Goal: Information Seeking & Learning: Learn about a topic

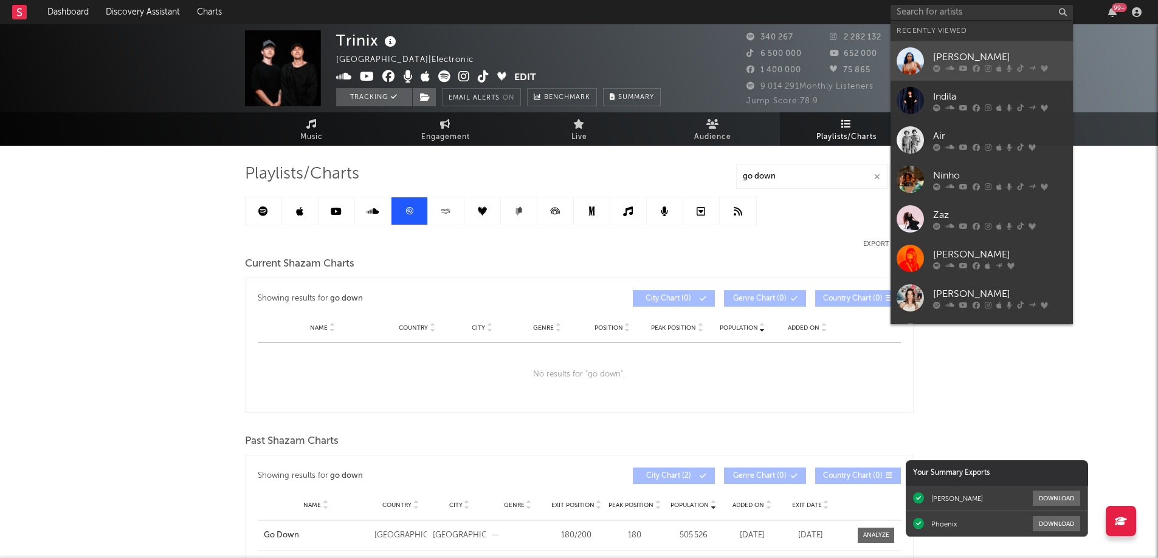
click at [955, 64] on div at bounding box center [1000, 67] width 134 height 7
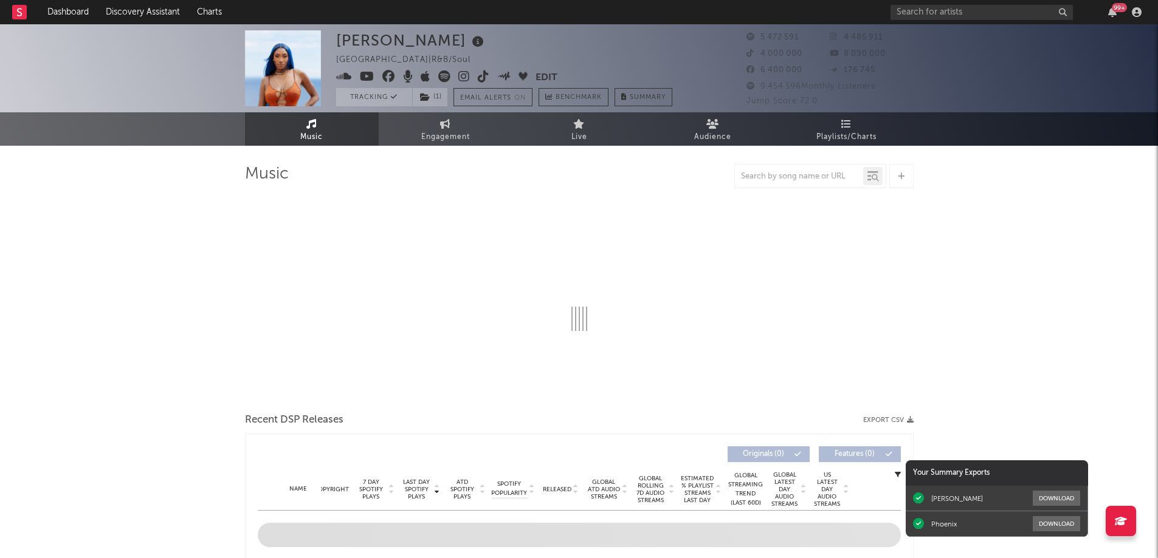
select select "6m"
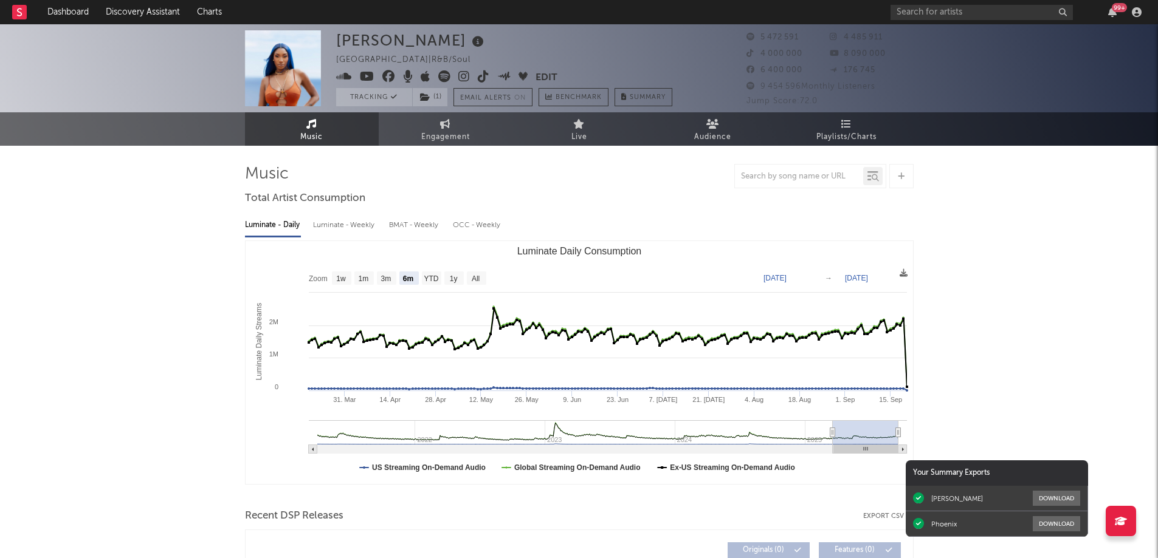
select select "6m"
click at [849, 125] on icon at bounding box center [846, 124] width 10 height 10
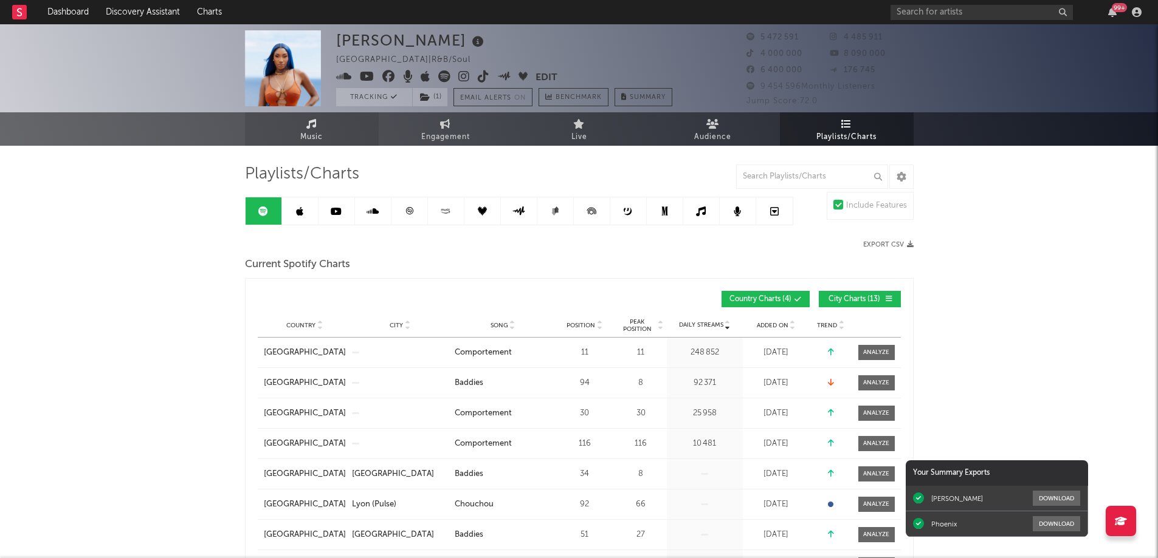
click at [314, 122] on icon at bounding box center [311, 124] width 10 height 10
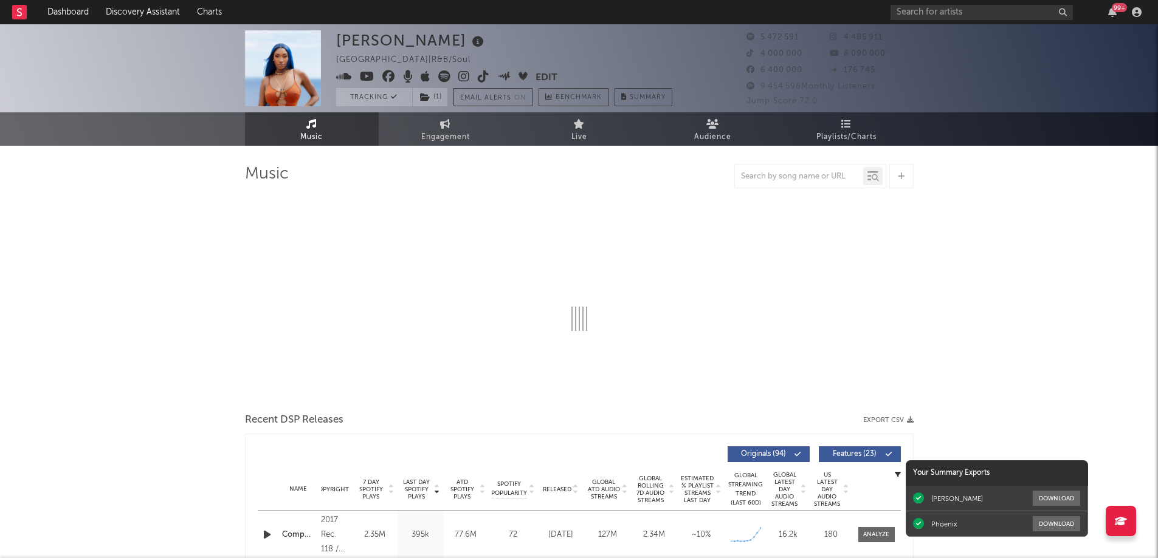
select select "6m"
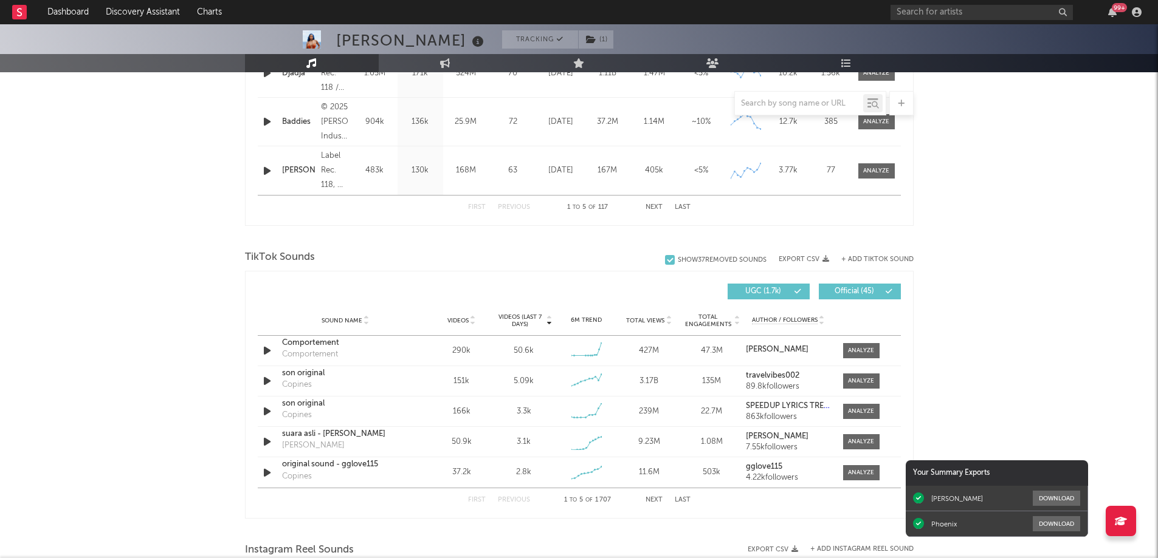
scroll to position [668, 0]
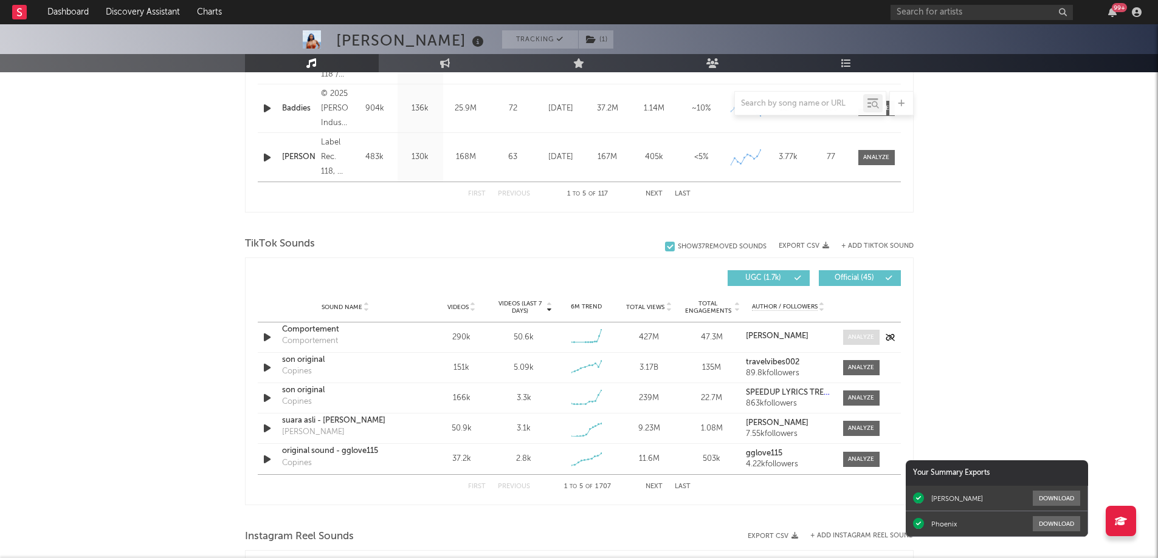
click at [862, 335] on div at bounding box center [861, 337] width 26 height 9
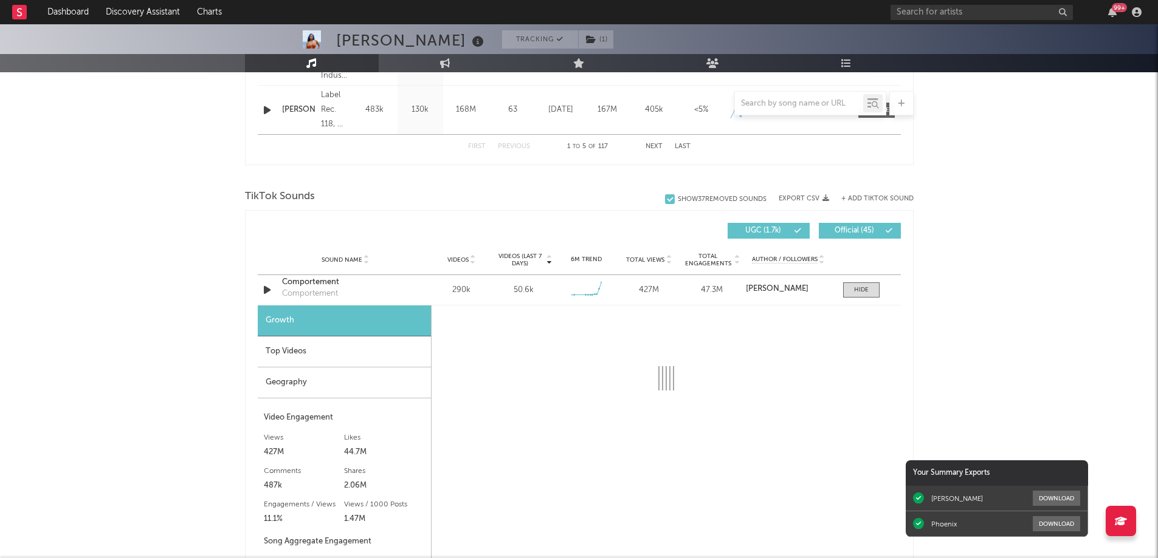
scroll to position [729, 0]
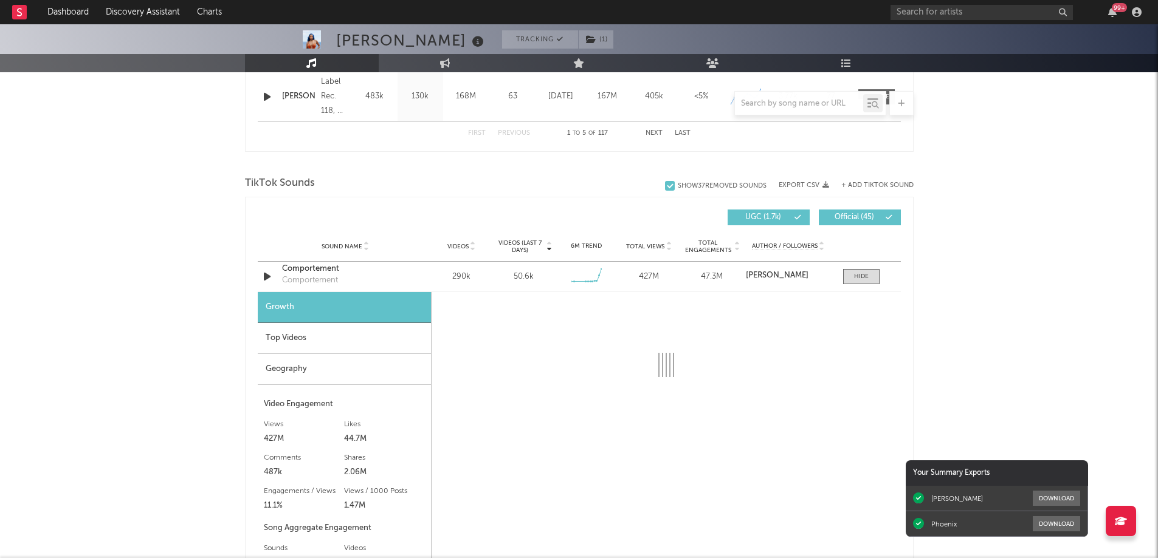
click at [320, 340] on div "Top Videos" at bounding box center [344, 338] width 173 height 31
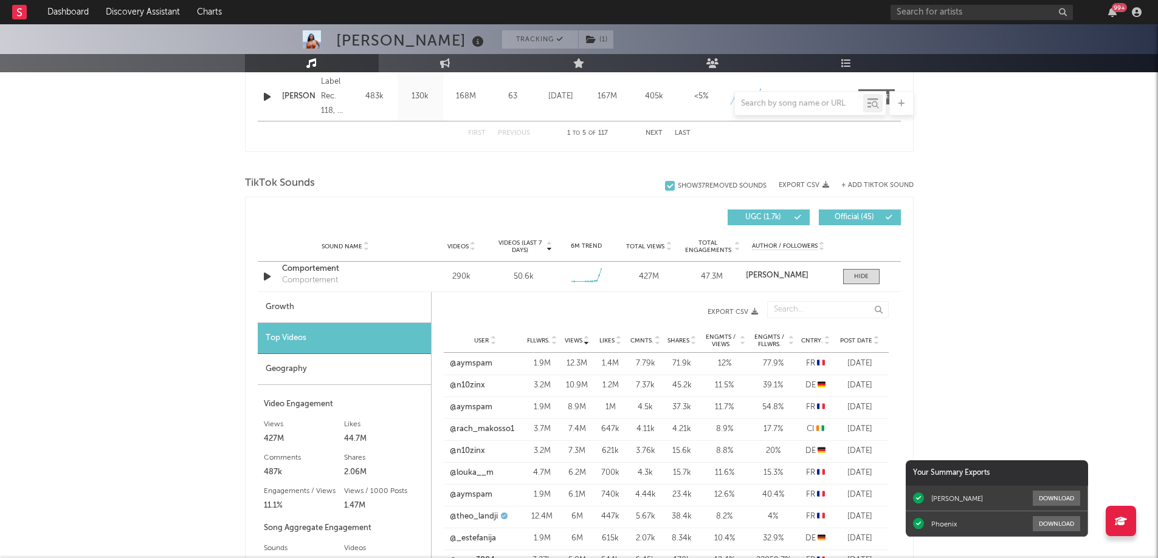
click at [857, 340] on span "Post Date" at bounding box center [856, 340] width 32 height 7
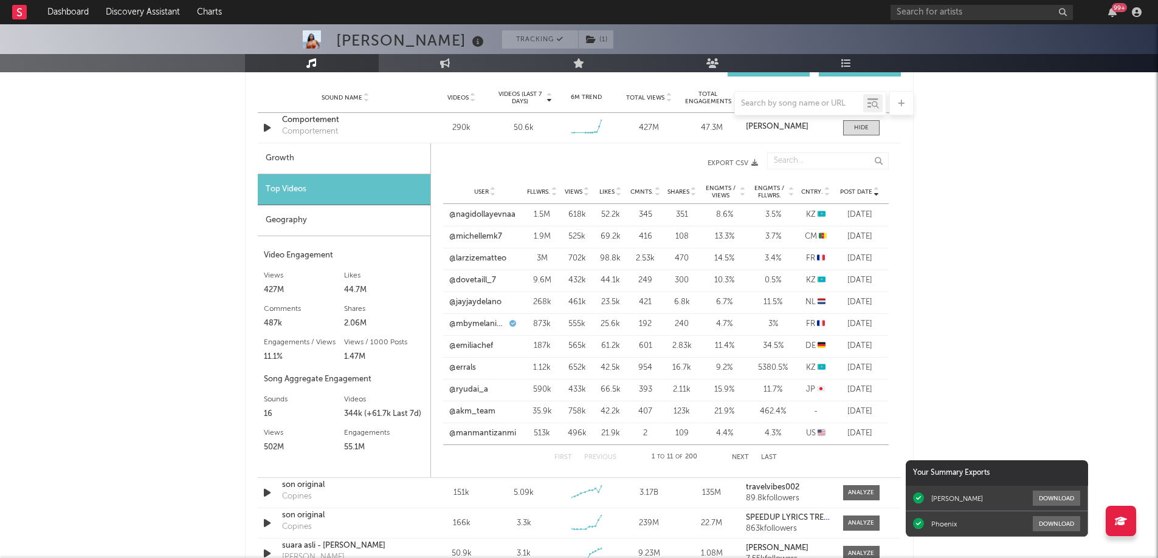
scroll to position [911, 0]
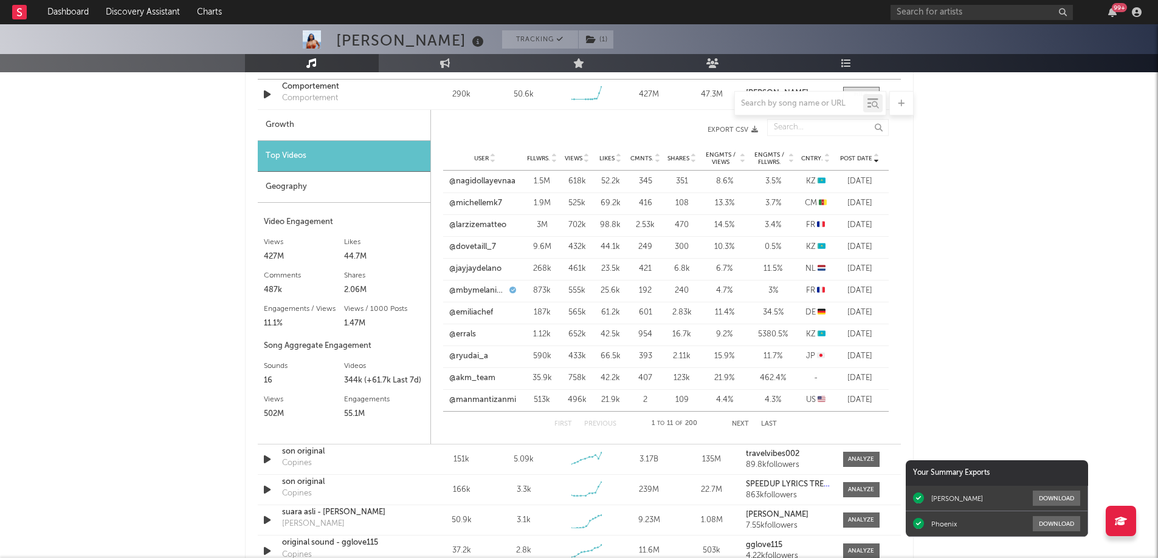
click at [813, 157] on span "Cntry." at bounding box center [812, 158] width 22 height 7
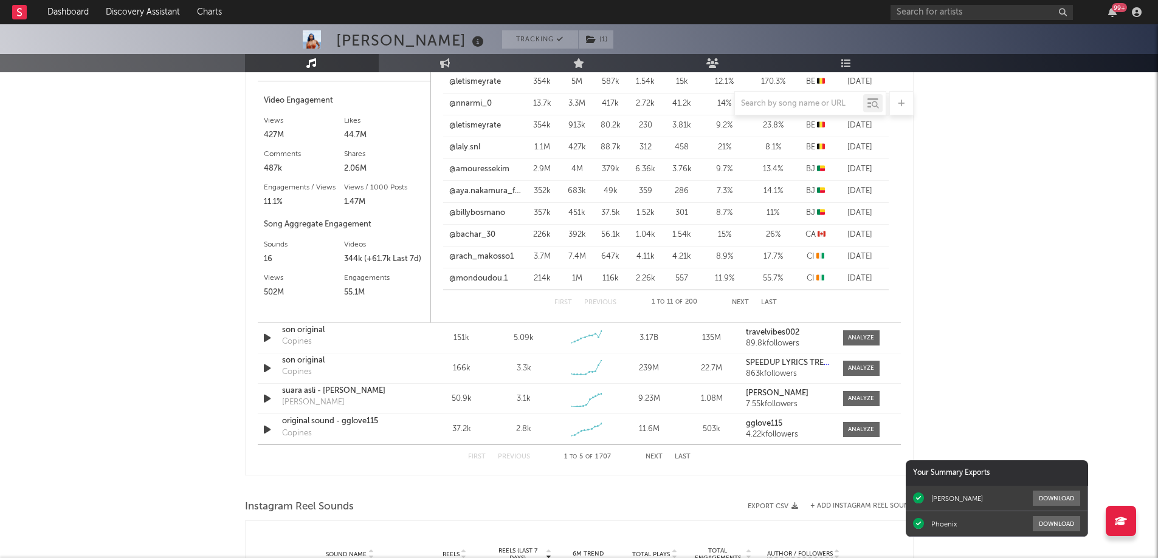
scroll to position [851, 0]
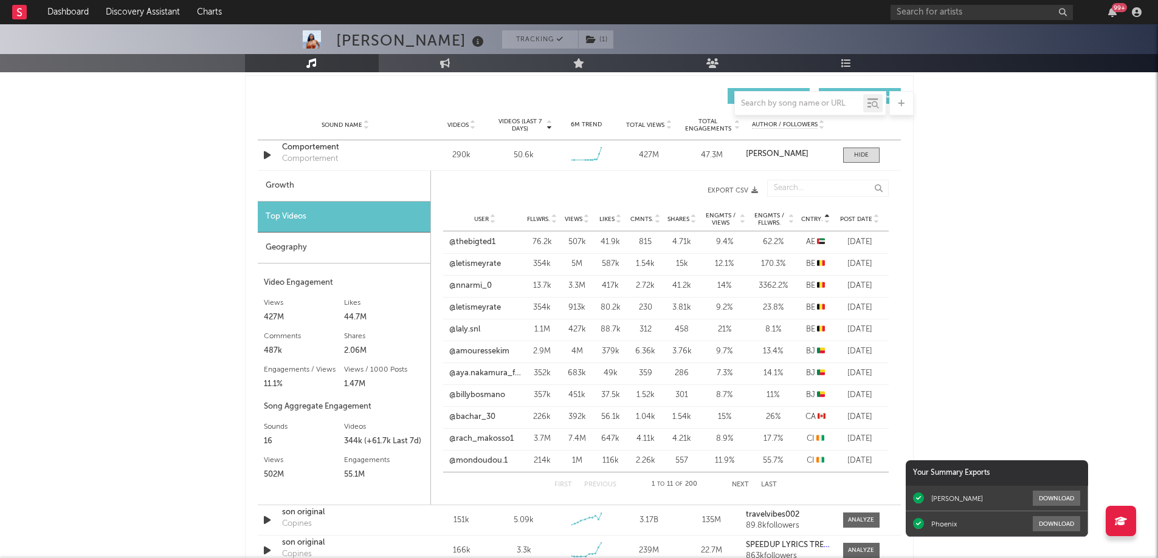
click at [738, 485] on button "Next" at bounding box center [740, 485] width 17 height 7
click at [809, 218] on span "Cntry." at bounding box center [812, 219] width 22 height 7
click at [743, 485] on button "Next" at bounding box center [740, 485] width 17 height 7
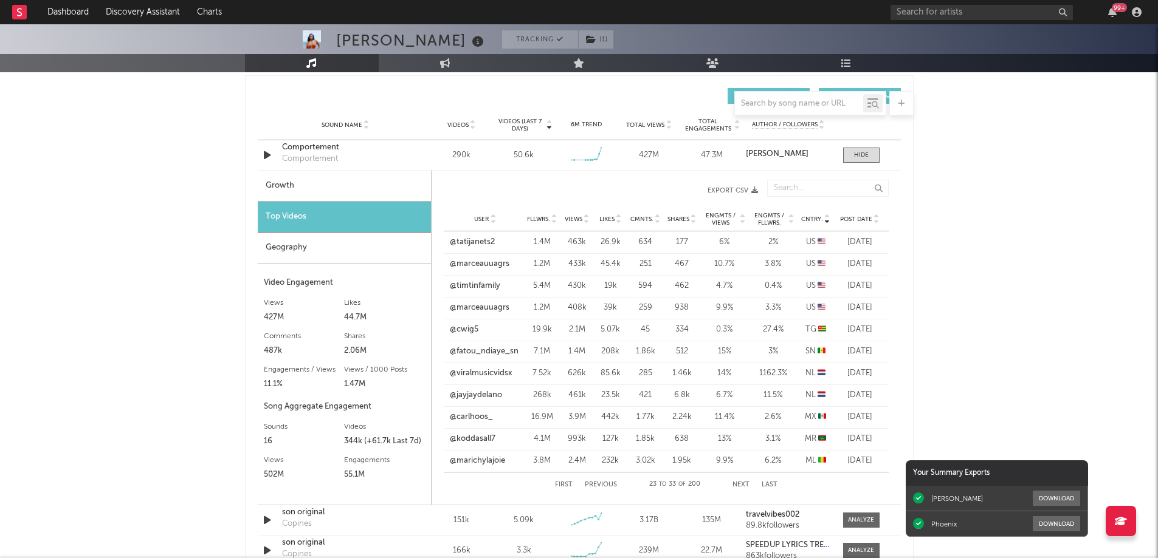
click at [743, 485] on button "Next" at bounding box center [740, 485] width 17 height 7
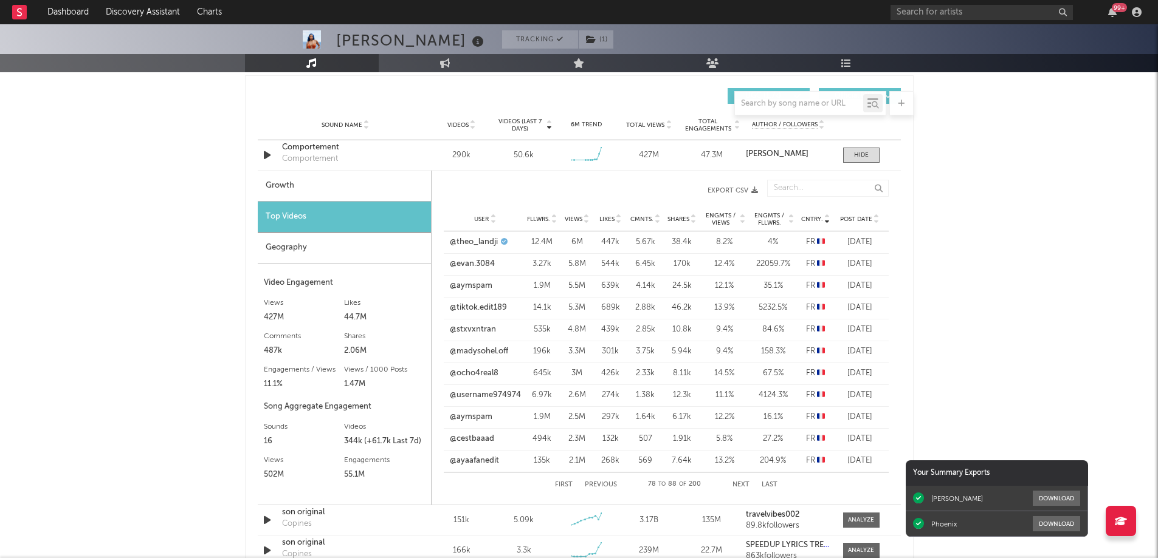
click at [743, 485] on button "Next" at bounding box center [740, 485] width 17 height 7
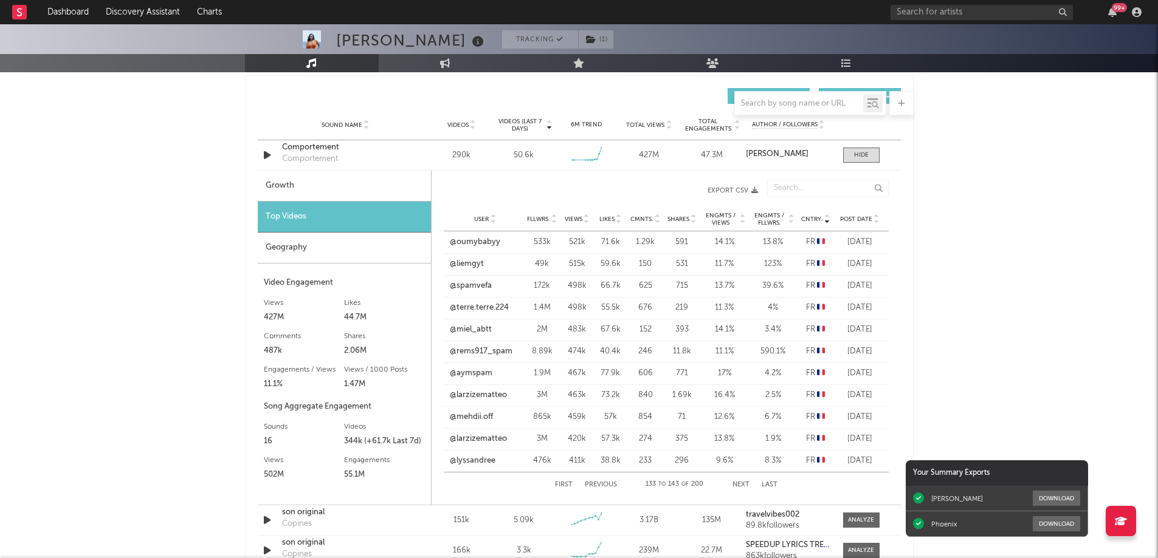
click at [743, 485] on button "Next" at bounding box center [740, 485] width 17 height 7
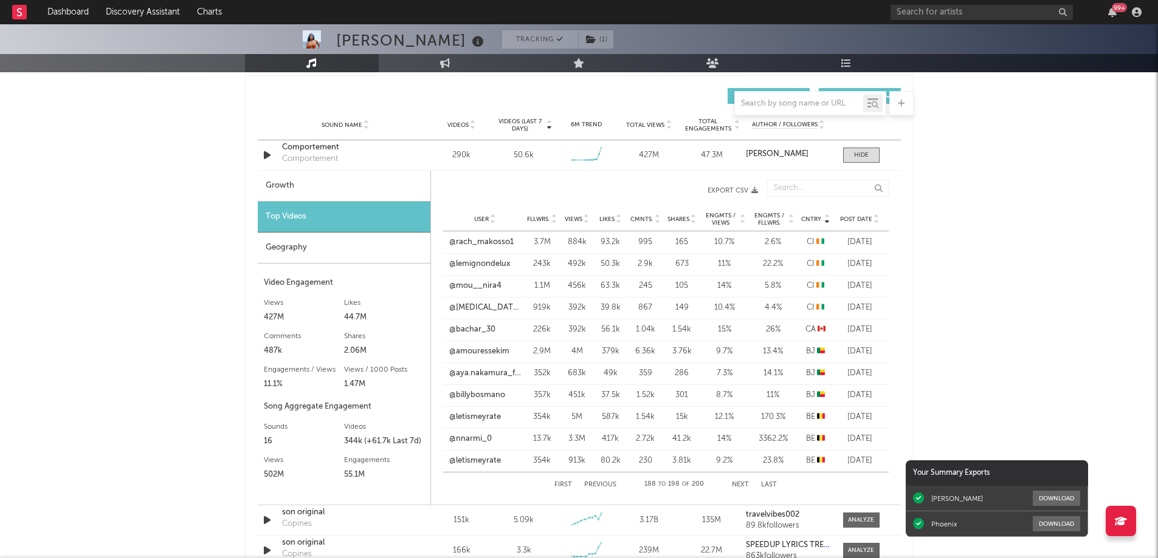
click at [743, 485] on button "Next" at bounding box center [740, 485] width 17 height 7
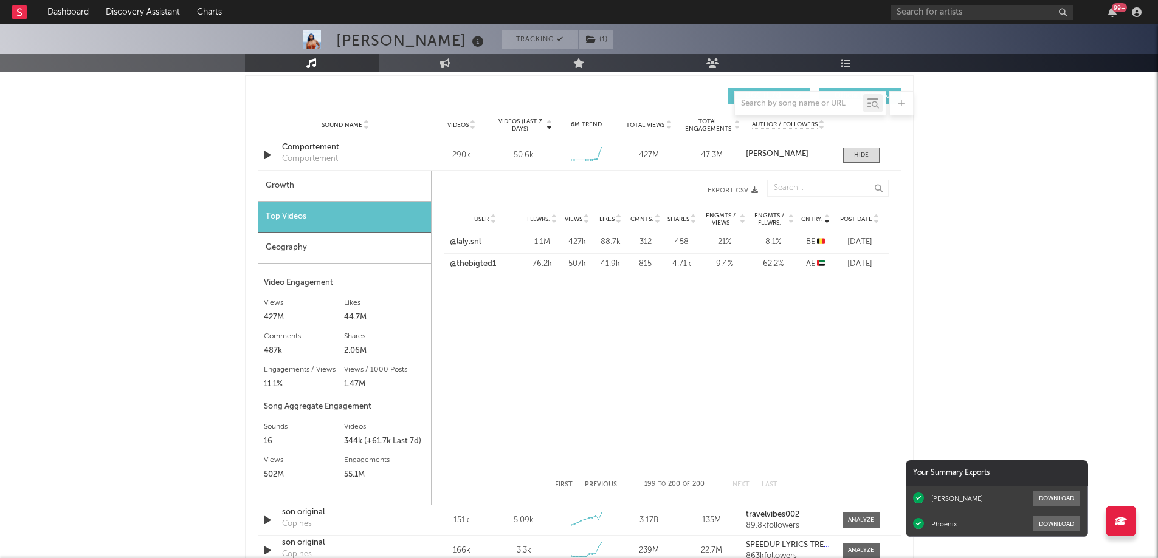
click at [743, 485] on button "Next" at bounding box center [740, 485] width 17 height 7
click at [566, 484] on button "First" at bounding box center [564, 485] width 18 height 7
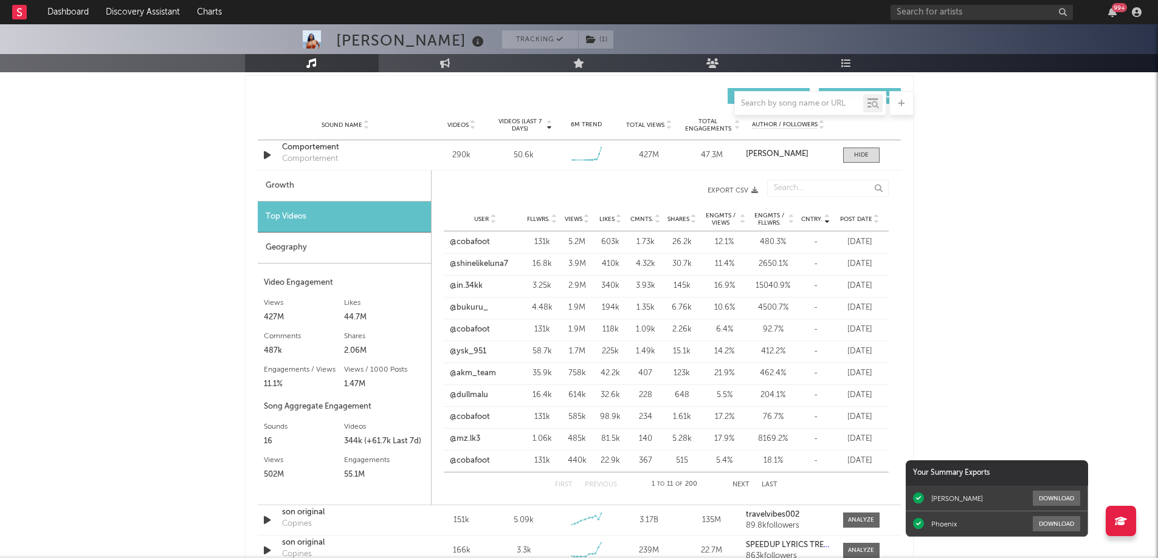
click at [347, 253] on div "Geography" at bounding box center [344, 248] width 173 height 31
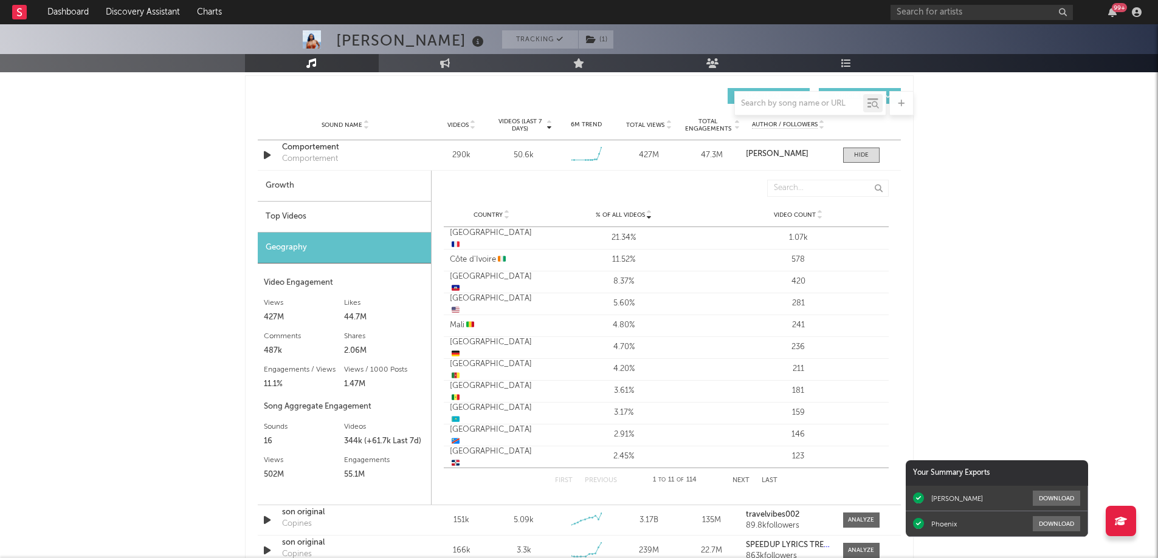
click at [739, 479] on button "Next" at bounding box center [740, 481] width 17 height 7
click at [739, 478] on button "Next" at bounding box center [740, 481] width 17 height 7
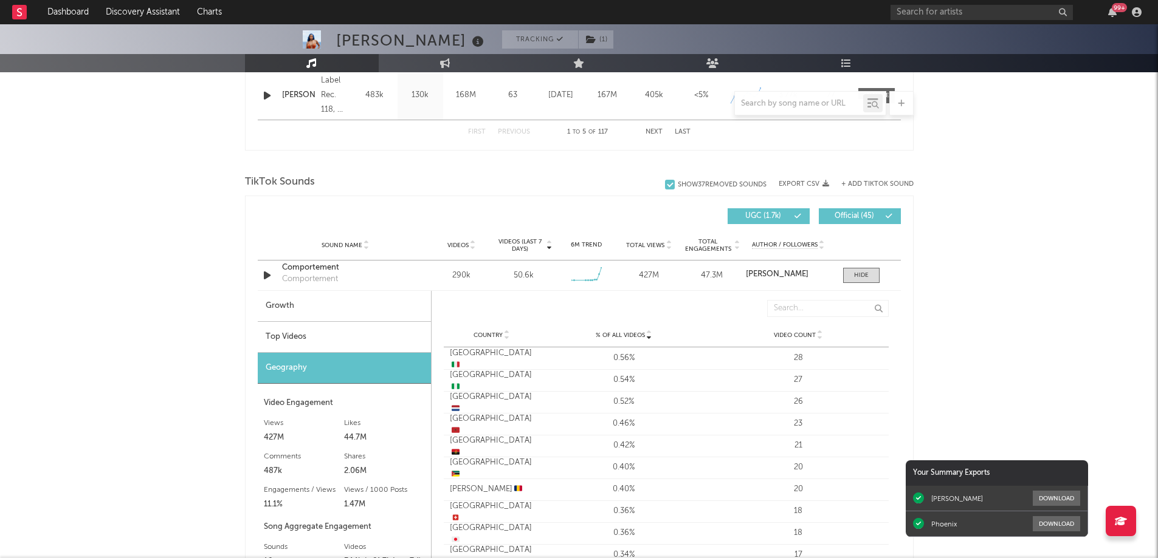
scroll to position [729, 0]
click at [859, 282] on span at bounding box center [861, 276] width 36 height 15
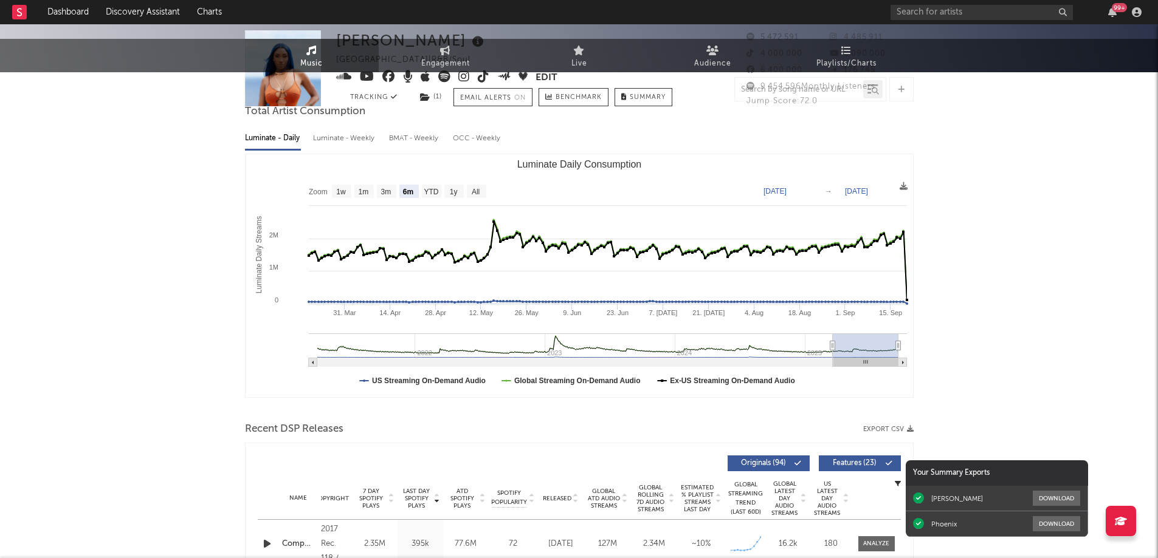
scroll to position [0, 0]
